Goal: Check status: Check status

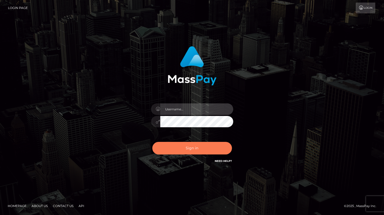
type input "grace.rush"
click at [190, 145] on button "Sign in" at bounding box center [192, 148] width 80 height 13
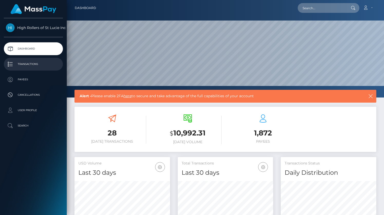
click at [47, 65] on p "Transactions" at bounding box center [33, 64] width 55 height 8
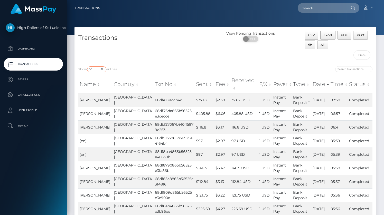
click at [102, 71] on select "10 25 50 100 250 500 1,000 3,500" at bounding box center [96, 69] width 19 height 6
select select "3500"
click at [88, 66] on select "10 25 50 100 250 500 1,000 3,500" at bounding box center [96, 69] width 19 height 6
click at [161, 60] on div "Transactions" at bounding box center [149, 47] width 151 height 32
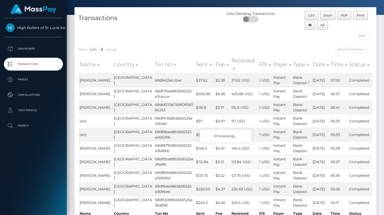
scroll to position [28, 0]
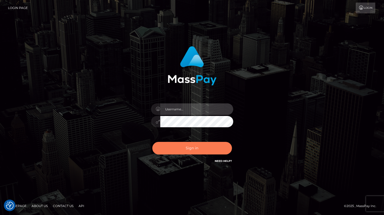
type input "grace.rush"
click at [187, 148] on button "Sign in" at bounding box center [192, 148] width 80 height 13
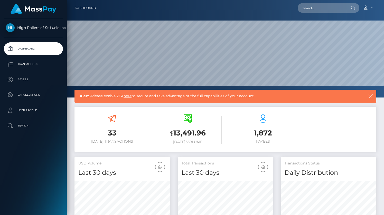
scroll to position [91, 95]
click at [52, 61] on p "Transactions" at bounding box center [33, 64] width 55 height 8
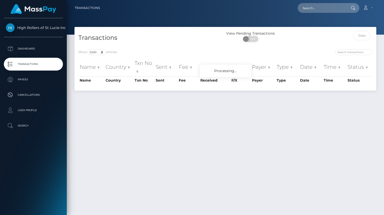
select select "3500"
click at [173, 47] on div "Show 10 25 50 100 250 500 1,000 3,500 entries Name Country Txn No Sent Fee Rece…" at bounding box center [225, 67] width 302 height 45
